Goal: Task Accomplishment & Management: Complete application form

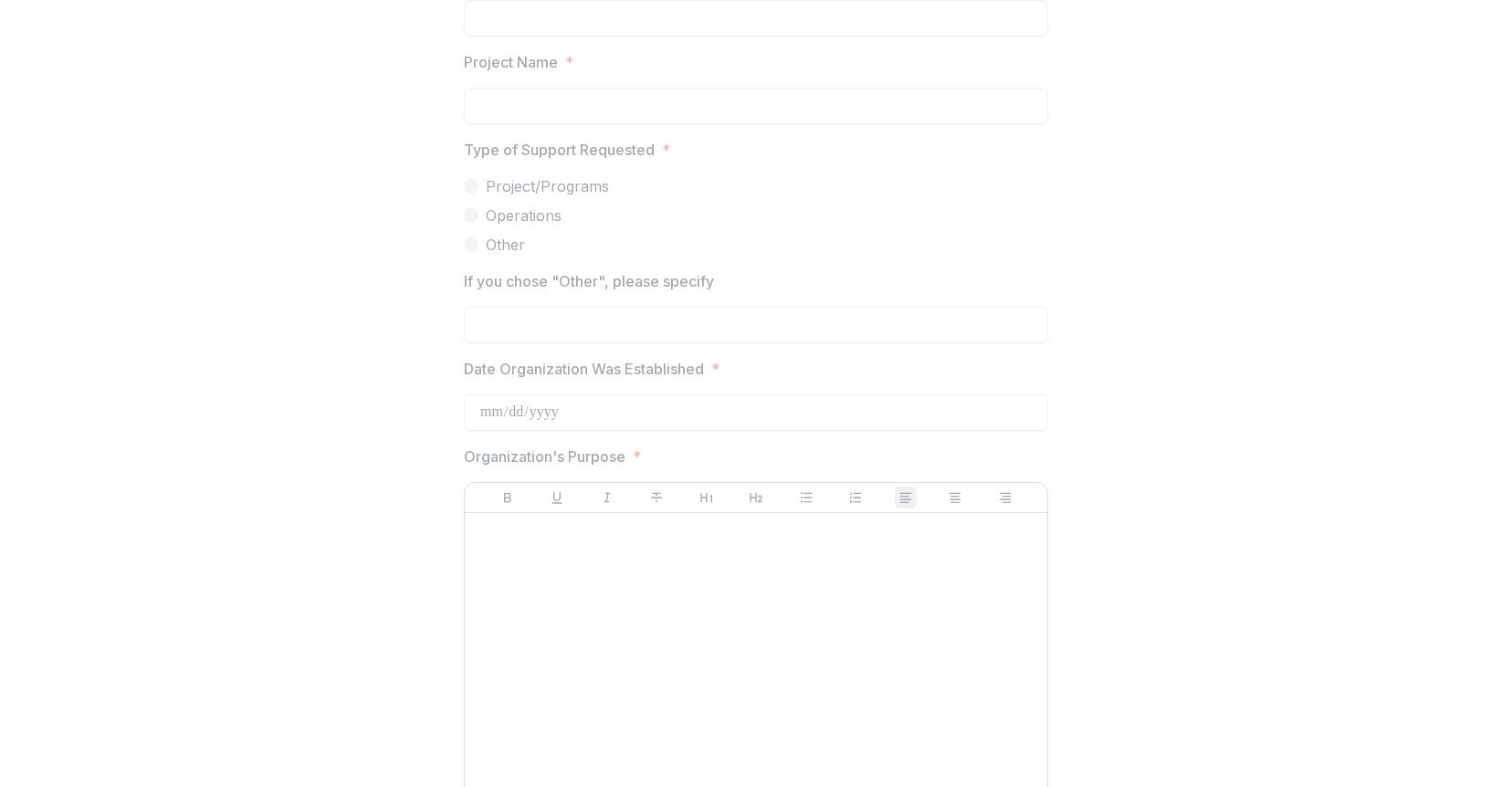
scroll to position [2322, 0]
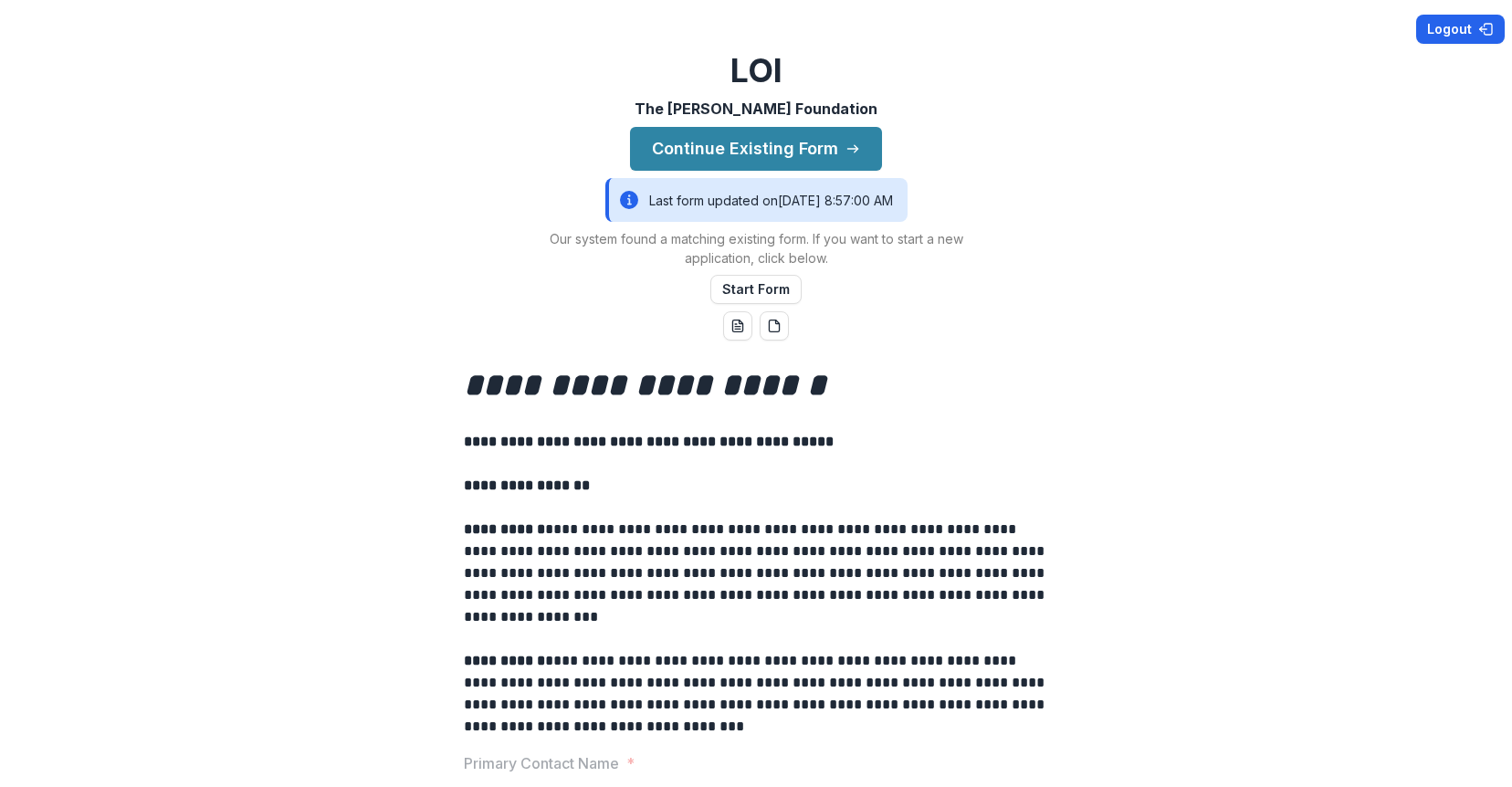
click at [1463, 35] on button "Logout" at bounding box center [1460, 29] width 88 height 29
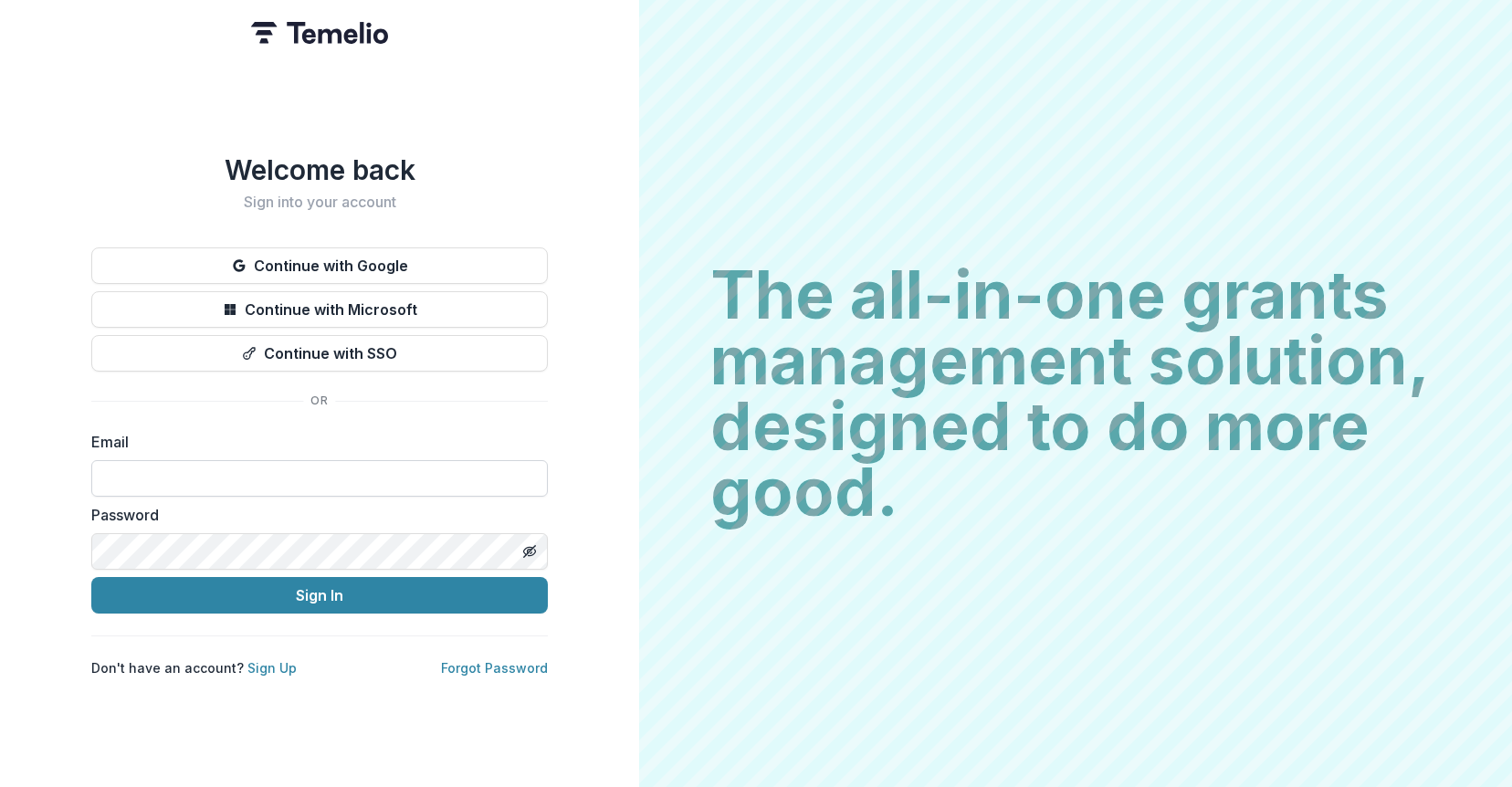
click at [186, 467] on input at bounding box center [319, 478] width 456 height 36
click at [265, 671] on link "Sign Up" at bounding box center [272, 668] width 49 height 15
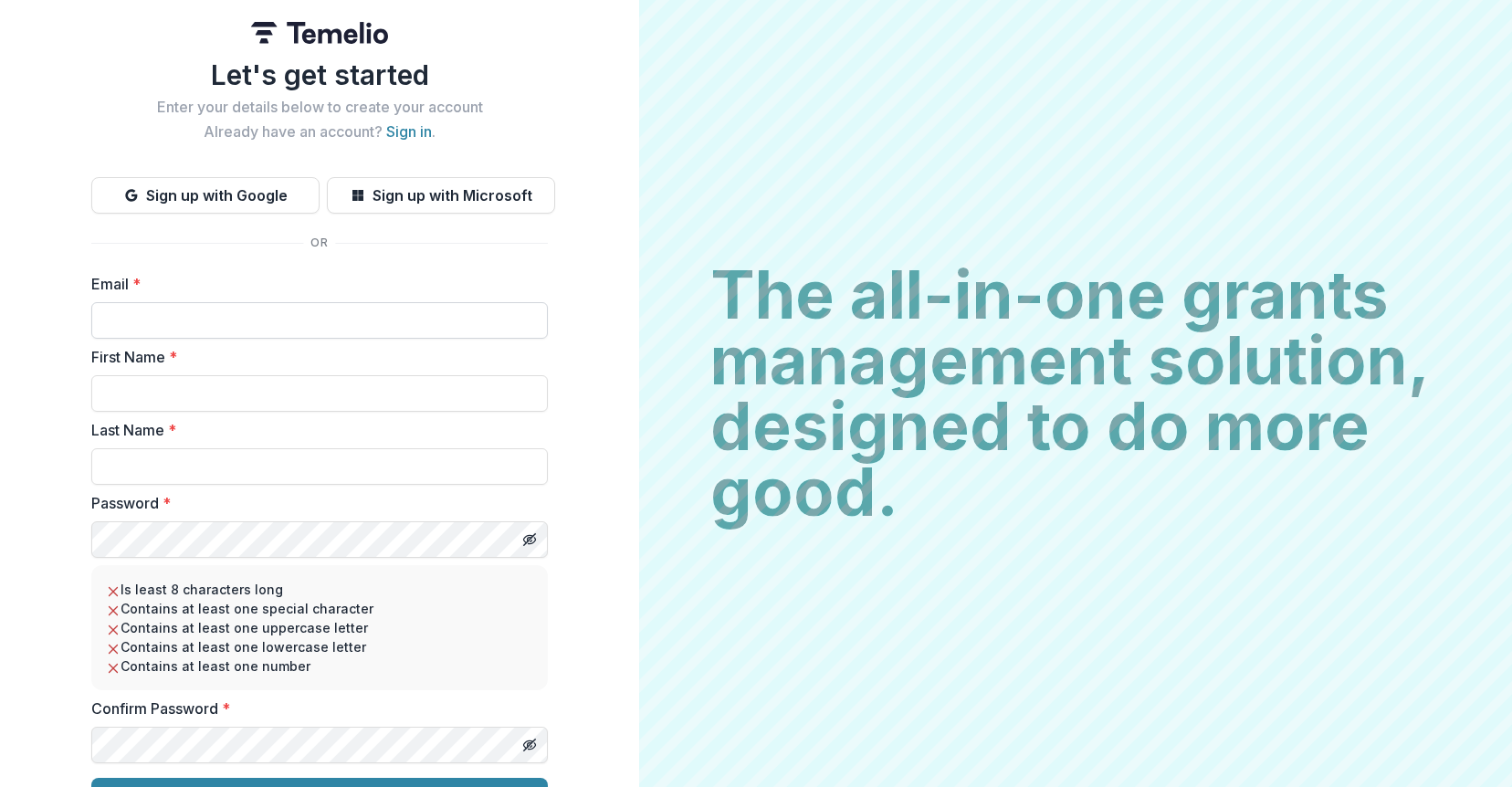
click at [310, 326] on input "Email *" at bounding box center [319, 321] width 456 height 36
paste input "**********"
type input "**********"
click at [159, 385] on input "First Name *" at bounding box center [319, 394] width 456 height 36
type input "*****"
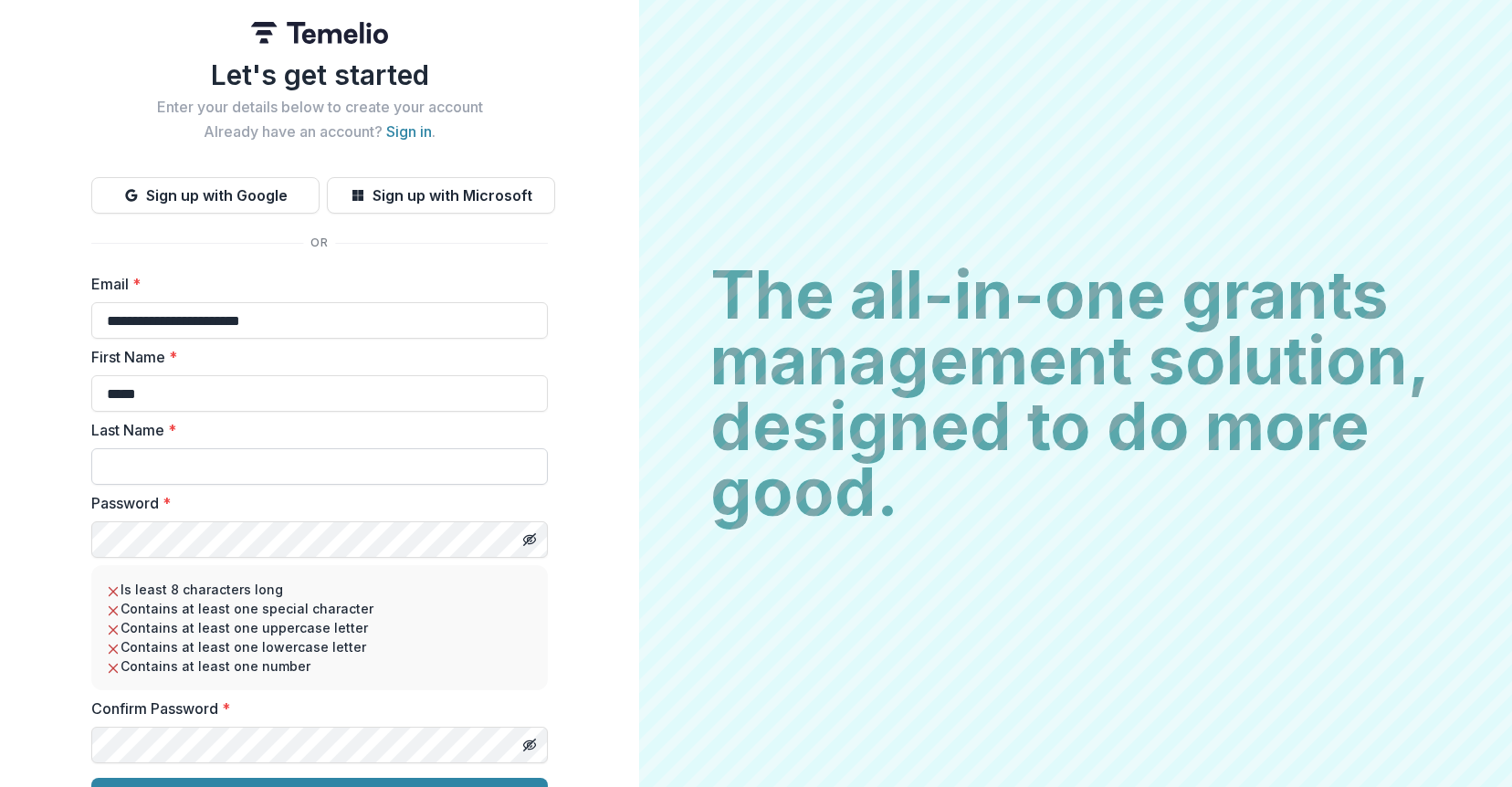
click at [143, 453] on input "Last Name *" at bounding box center [319, 466] width 456 height 36
type input "****"
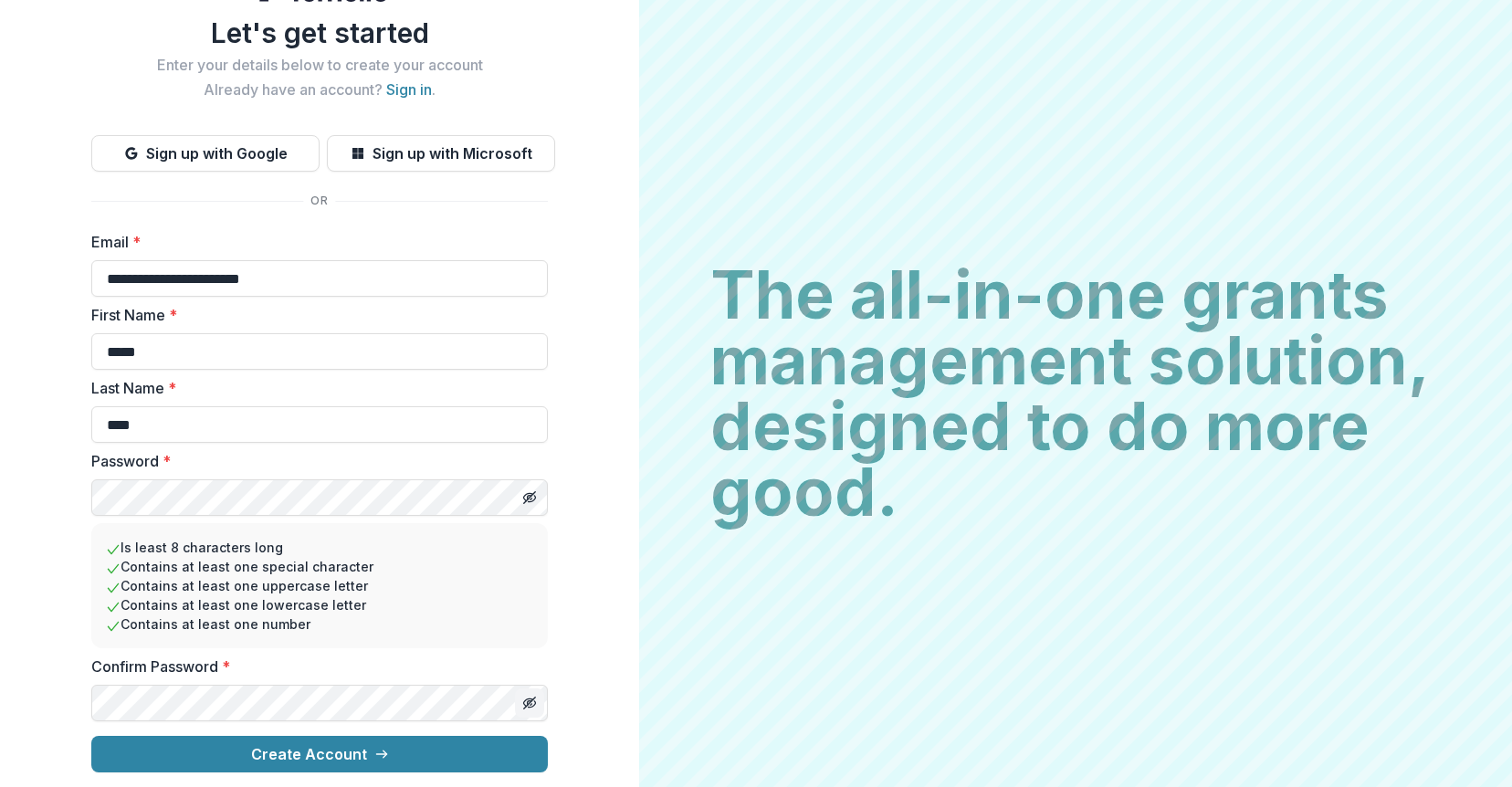
click at [528, 701] on icon "Toggle password visibility" at bounding box center [530, 703] width 4 height 4
click at [384, 757] on button "Create Account" at bounding box center [319, 753] width 456 height 36
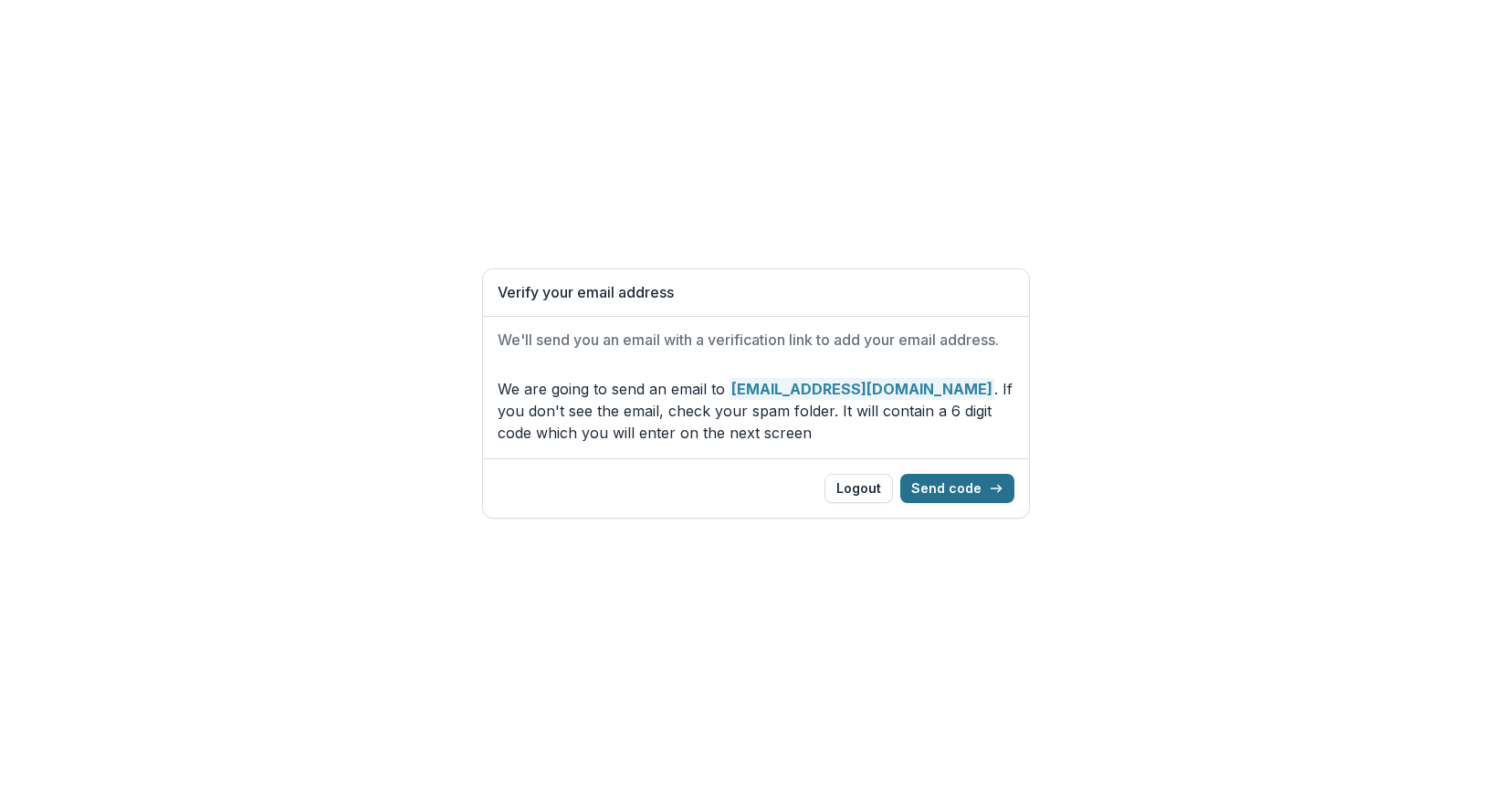
click at [947, 497] on button "Send code" at bounding box center [957, 489] width 114 height 29
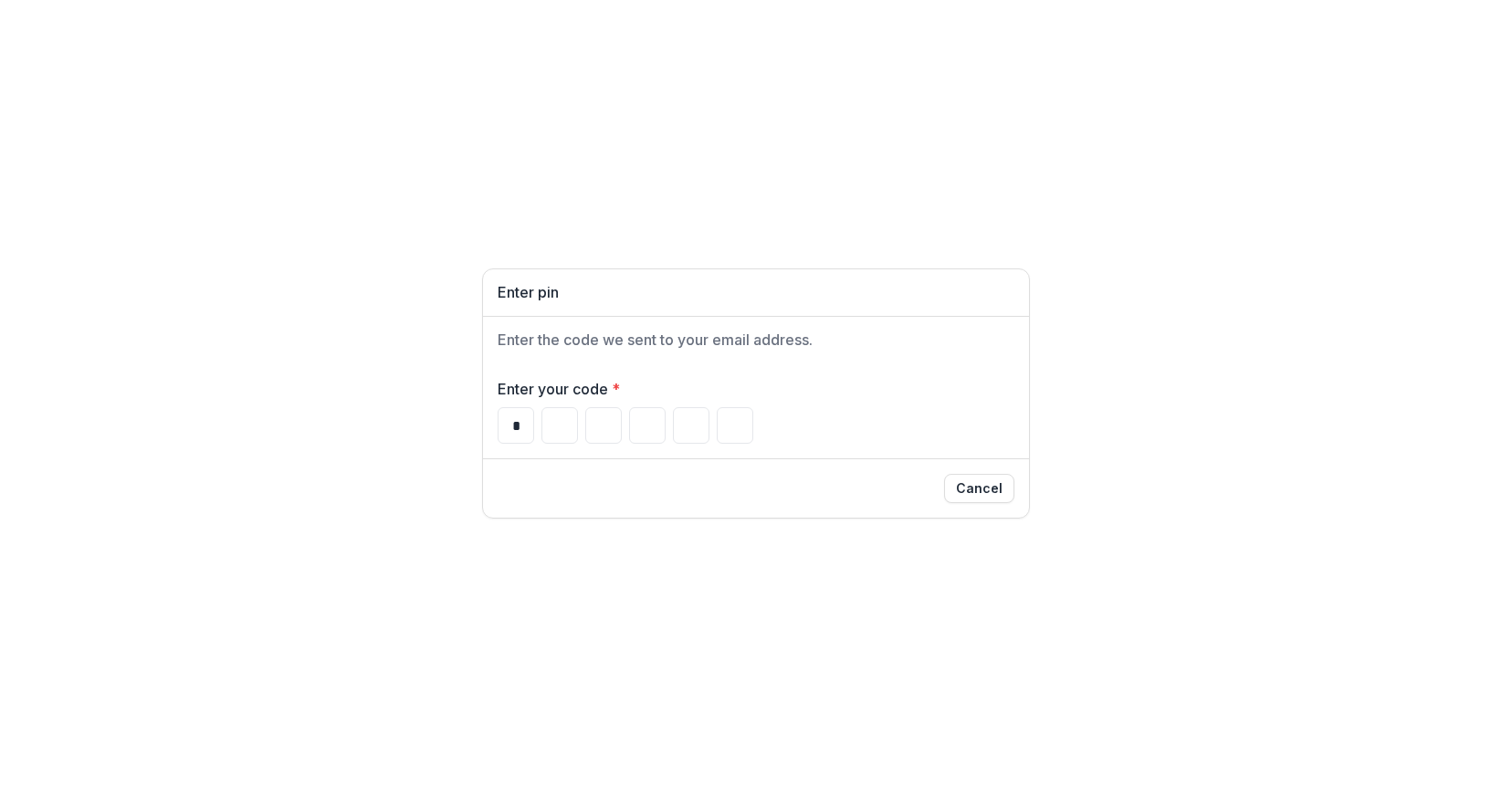
type input "*"
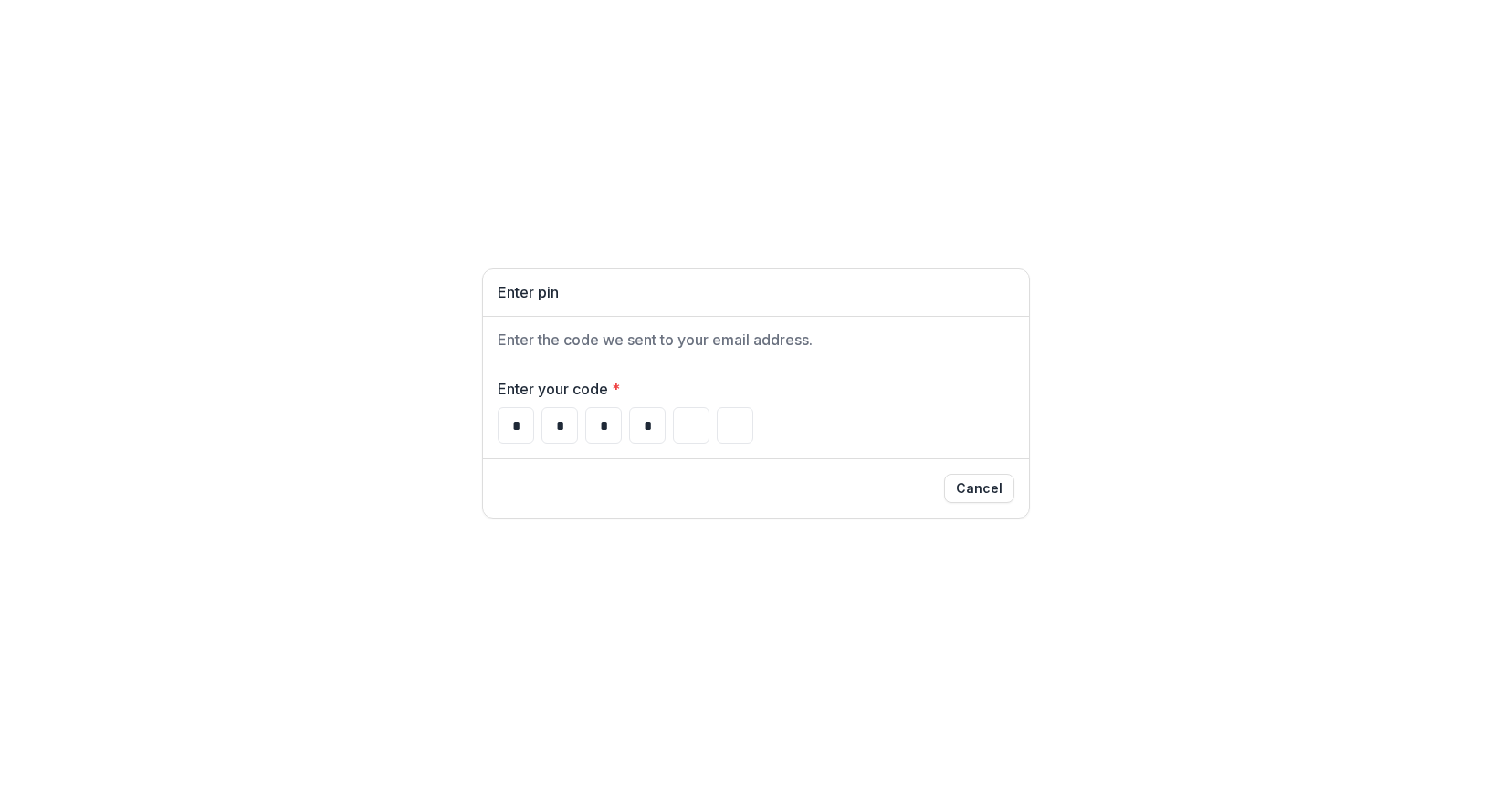
type input "*"
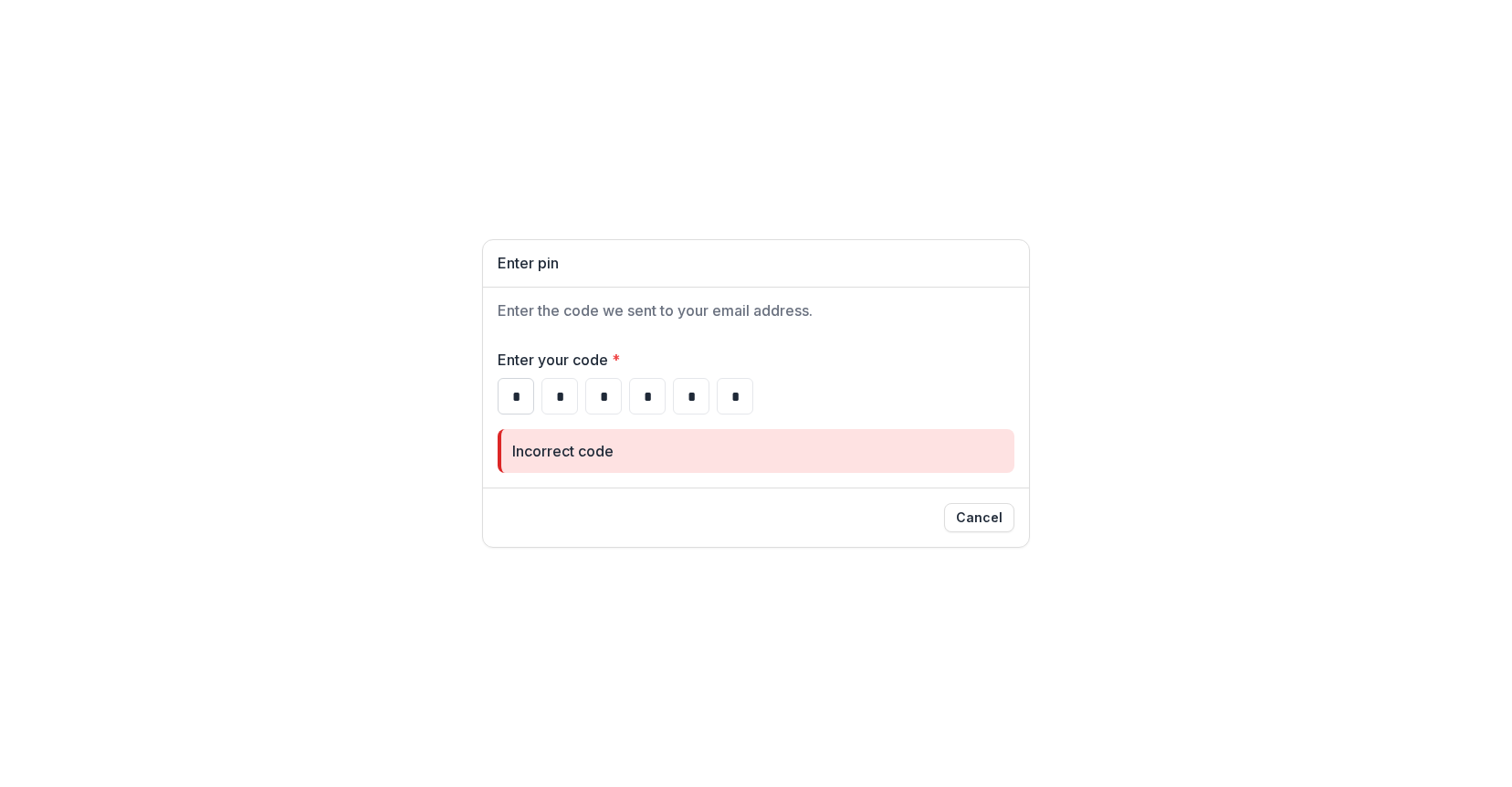
click at [515, 395] on input "*" at bounding box center [516, 396] width 36 height 36
type input "*"
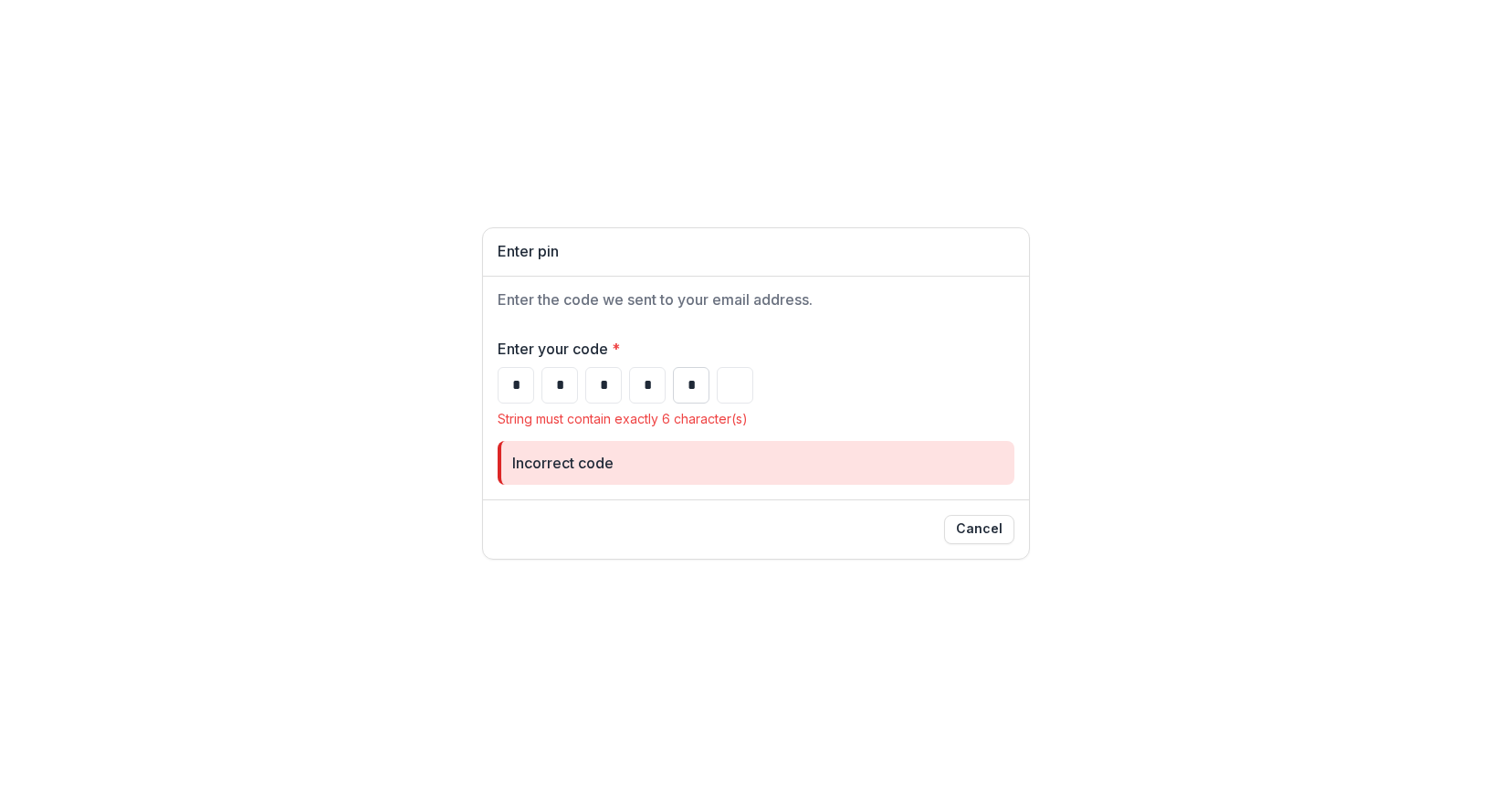
type input "*"
click at [696, 387] on input "*" at bounding box center [691, 385] width 36 height 36
type input "*"
click at [736, 388] on input "Please enter your pin code" at bounding box center [734, 385] width 36 height 36
type input "*"
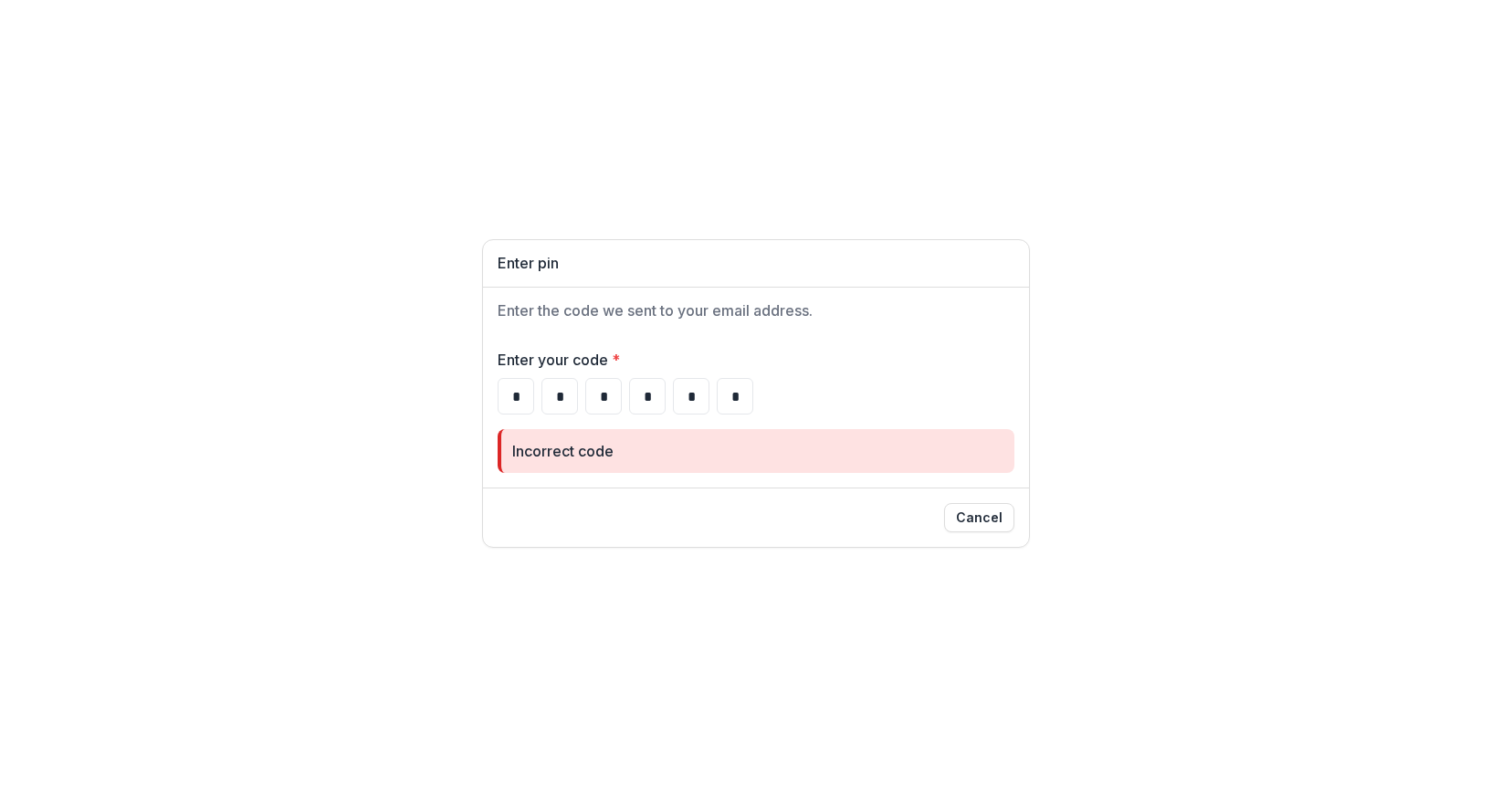
click at [863, 497] on div "Cancel" at bounding box center [756, 517] width 546 height 60
click at [735, 400] on input "*" at bounding box center [734, 396] width 36 height 36
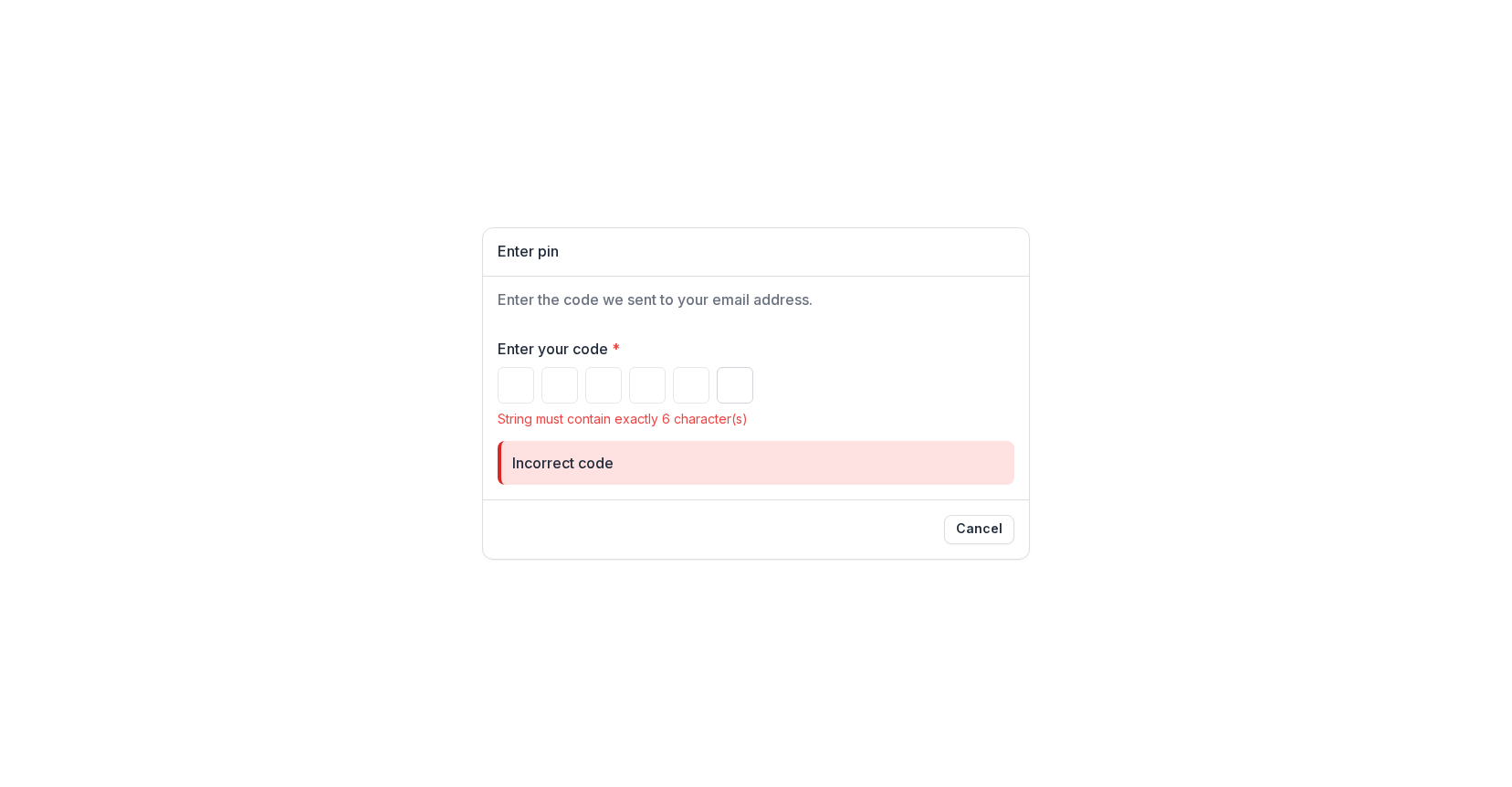
type input "*"
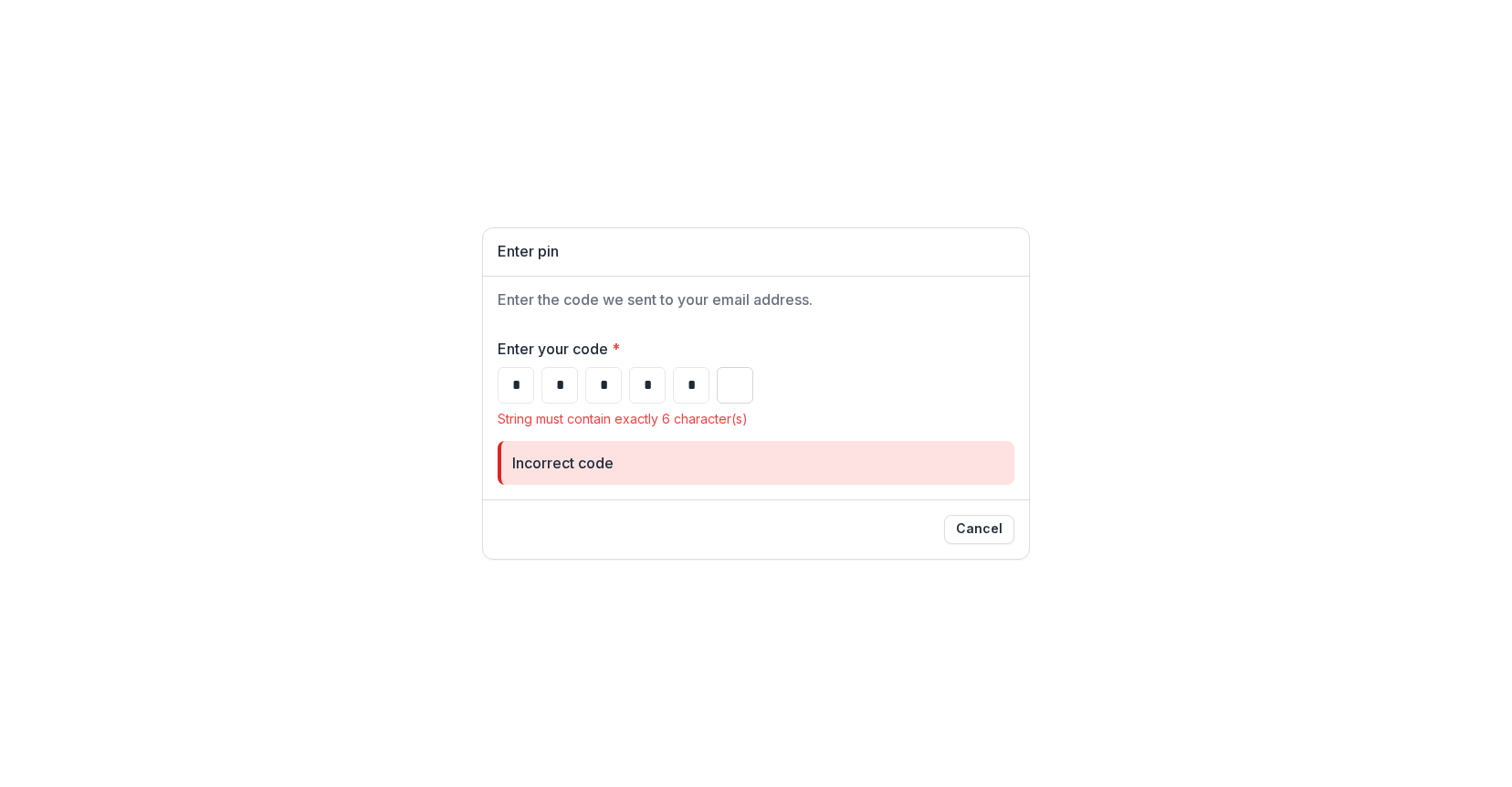
type input "*"
